Goal: Entertainment & Leisure: Consume media (video, audio)

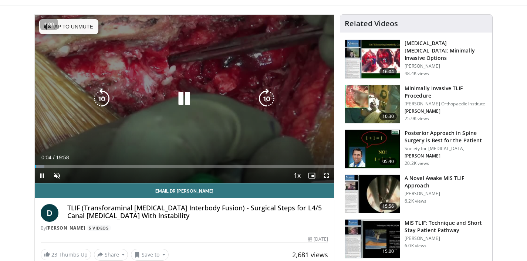
scroll to position [62, 0]
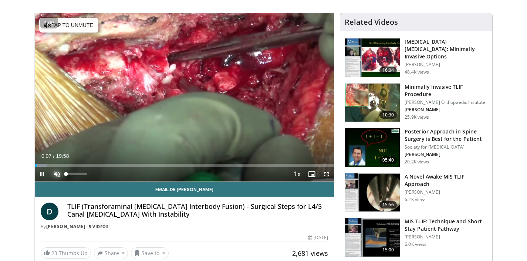
click at [55, 175] on span "Video Player" at bounding box center [57, 174] width 15 height 15
click at [327, 176] on span "Video Player" at bounding box center [326, 174] width 15 height 15
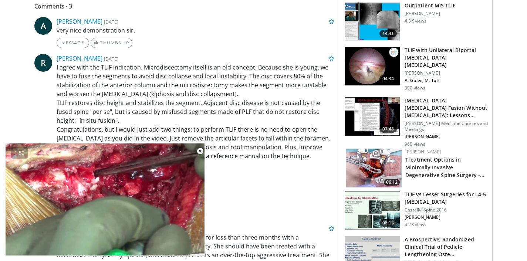
scroll to position [369, 0]
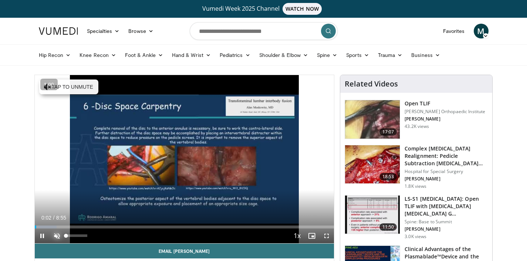
click at [57, 236] on span "Video Player" at bounding box center [57, 236] width 15 height 15
click at [328, 237] on span "Video Player" at bounding box center [326, 236] width 15 height 15
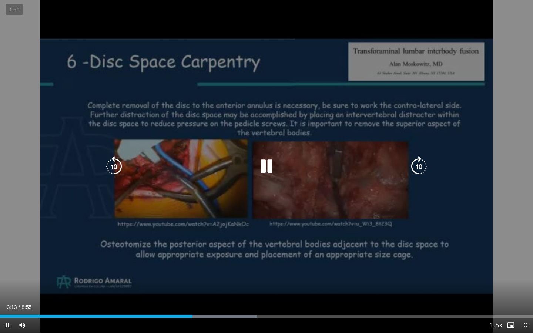
click at [216, 117] on div "10 seconds Tap to unmute" at bounding box center [266, 166] width 533 height 332
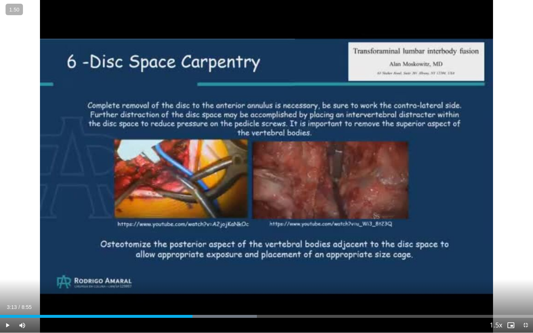
click at [216, 117] on div "10 seconds Tap to unmute" at bounding box center [266, 166] width 533 height 332
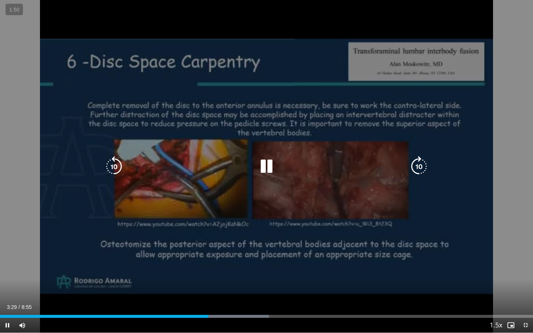
click at [226, 127] on div "10 seconds Tap to unmute" at bounding box center [266, 166] width 533 height 332
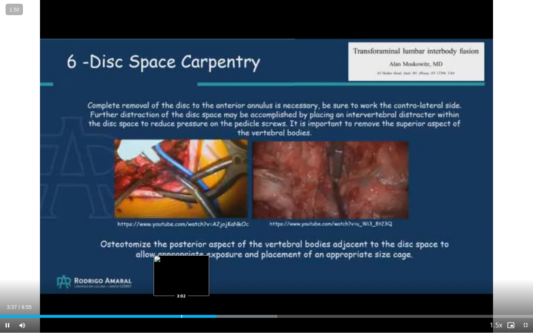
click at [181, 261] on div "Progress Bar" at bounding box center [181, 316] width 1 height 3
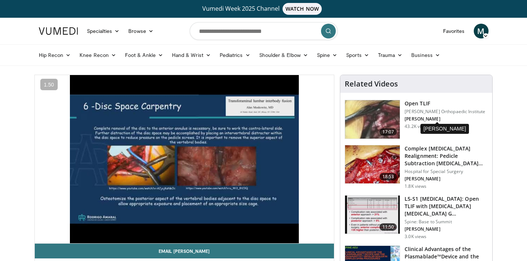
click at [415, 119] on p "T. Albert" at bounding box center [445, 119] width 81 height 6
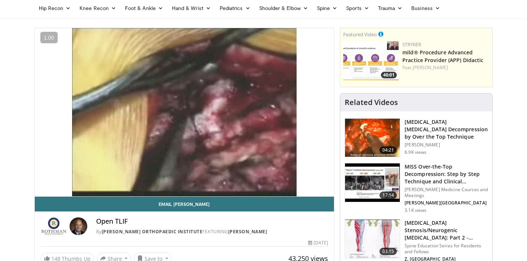
scroll to position [28, 0]
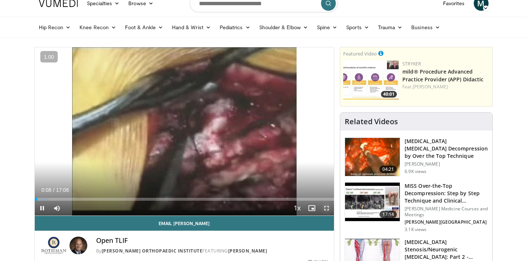
click at [327, 208] on span "Video Player" at bounding box center [326, 208] width 15 height 15
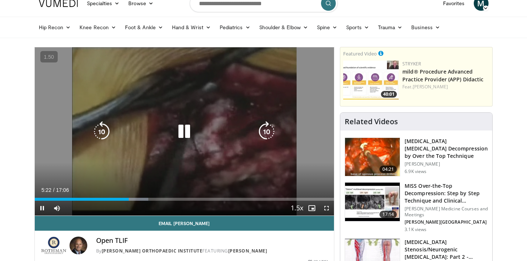
click at [229, 137] on div "Video Player" at bounding box center [184, 131] width 180 height 15
click at [186, 126] on icon "Video Player" at bounding box center [184, 131] width 21 height 21
